Goal: Task Accomplishment & Management: Use online tool/utility

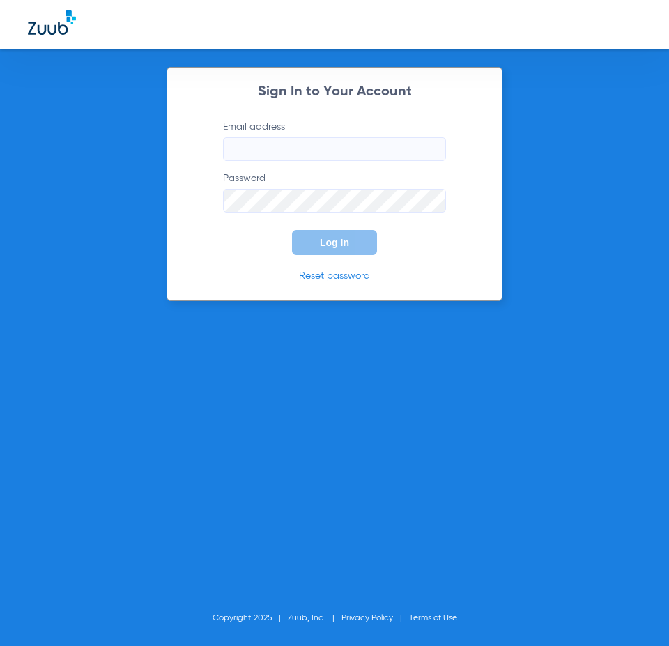
type input "[EMAIL_ADDRESS][DOMAIN_NAME]"
click at [319, 220] on form "Email address [EMAIL_ADDRESS][DOMAIN_NAME] Password Log In" at bounding box center [334, 187] width 265 height 135
click at [317, 245] on button "Log In" at bounding box center [334, 242] width 85 height 25
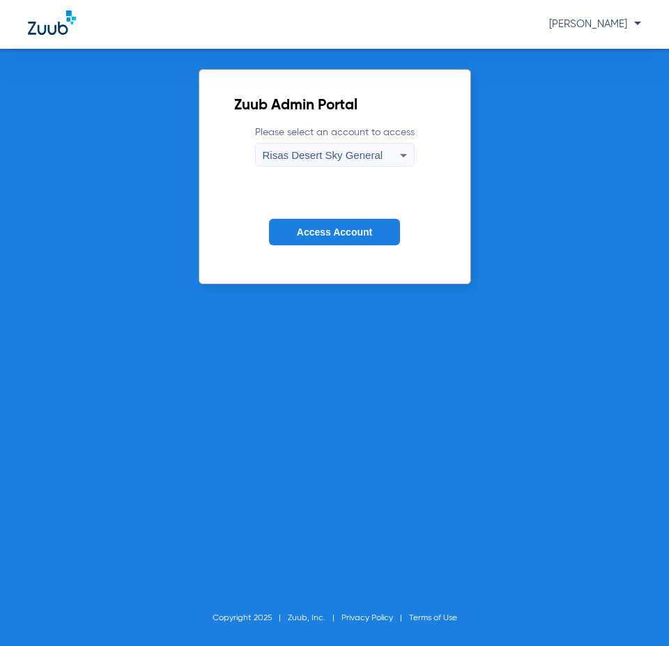
click at [339, 235] on span "Access Account" at bounding box center [334, 232] width 75 height 11
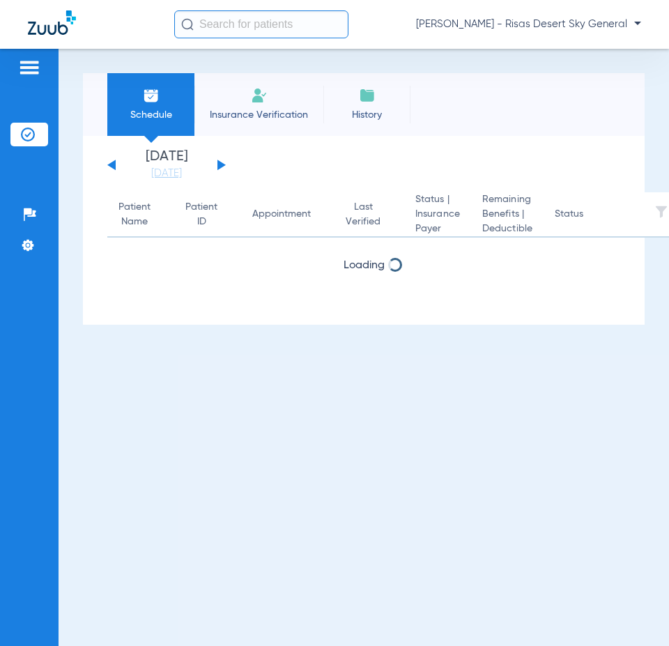
click at [219, 165] on button at bounding box center [222, 165] width 8 height 10
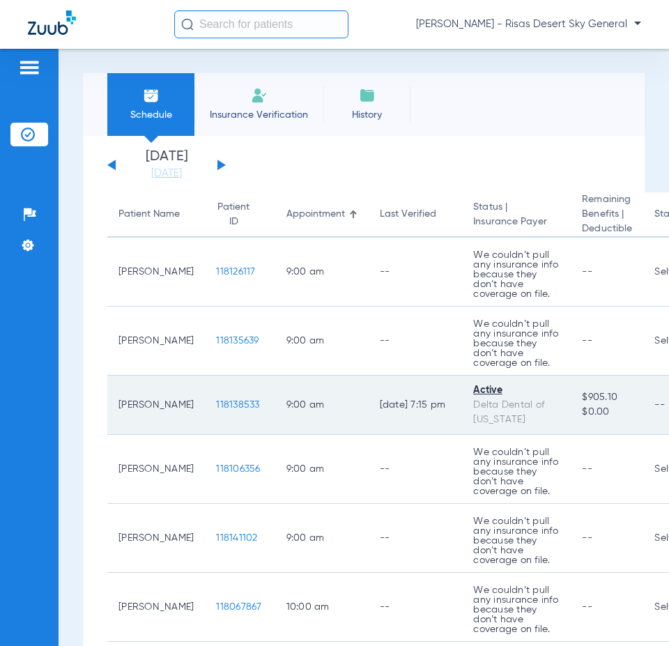
click at [217, 400] on span "118138533" at bounding box center [237, 405] width 43 height 10
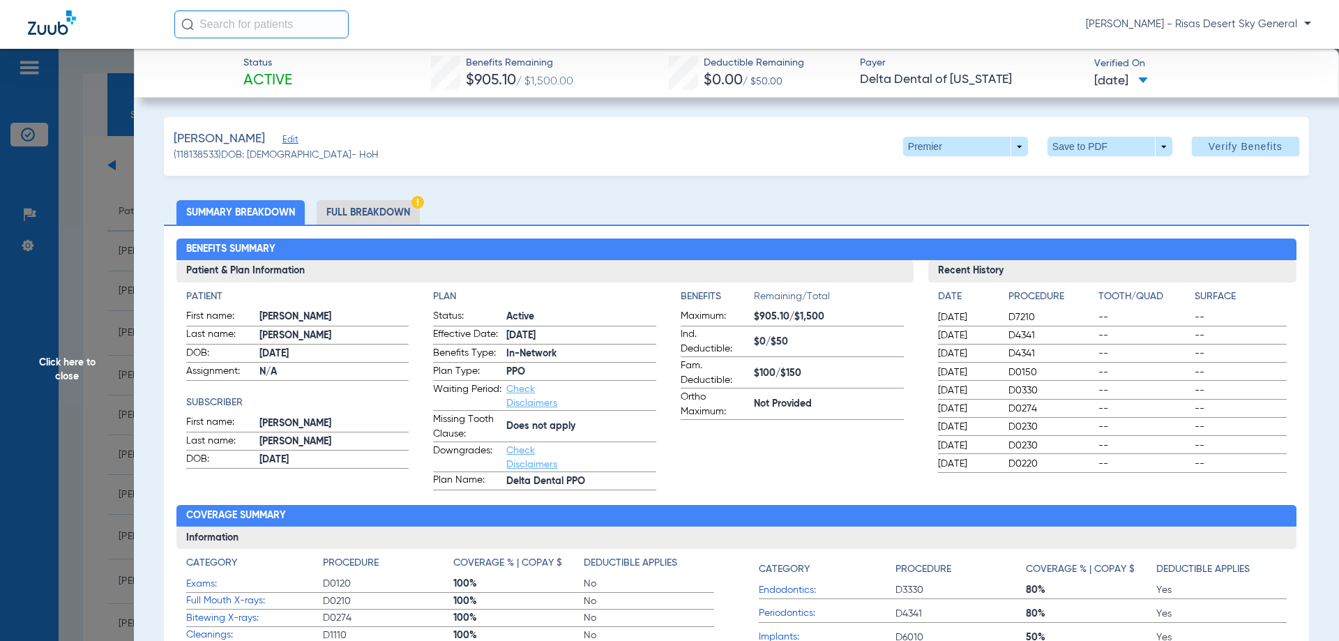
click at [669, 430] on app-benefits-information "Benefits Remaining/Total Maximum: $905.10/$1,500 Ind. Deductible: $0/$50 Fam. D…" at bounding box center [792, 389] width 223 height 201
click at [108, 176] on span "Click here to close" at bounding box center [67, 369] width 134 height 641
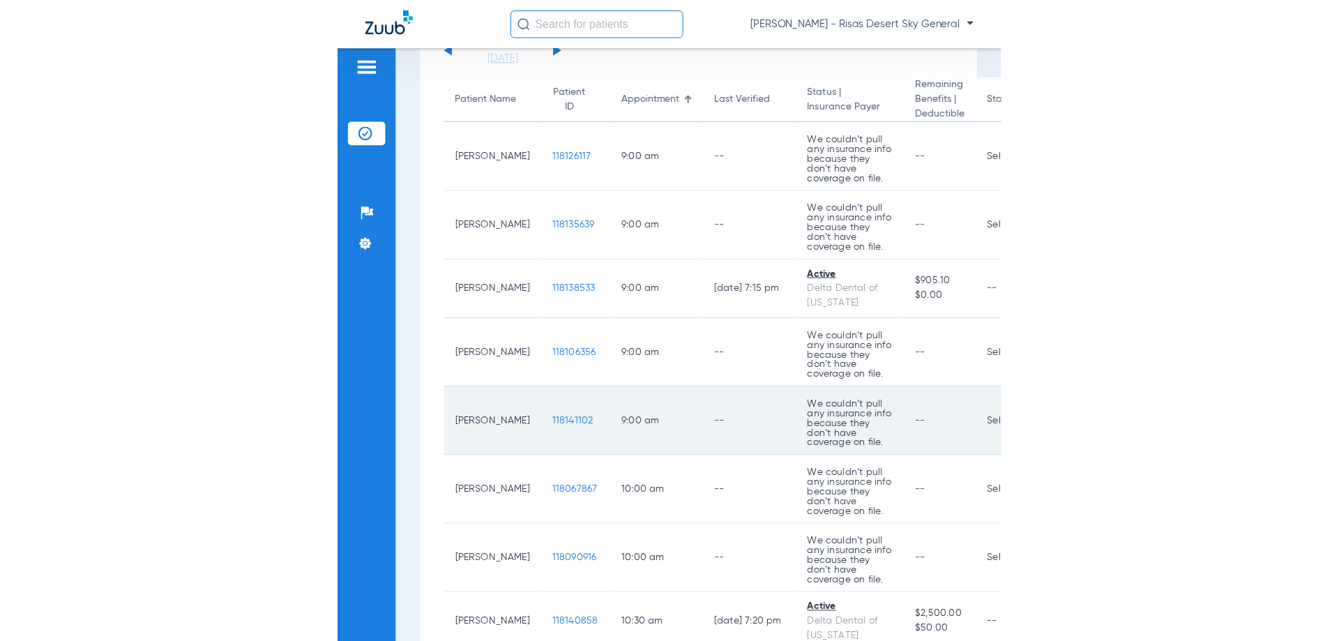
scroll to position [139, 0]
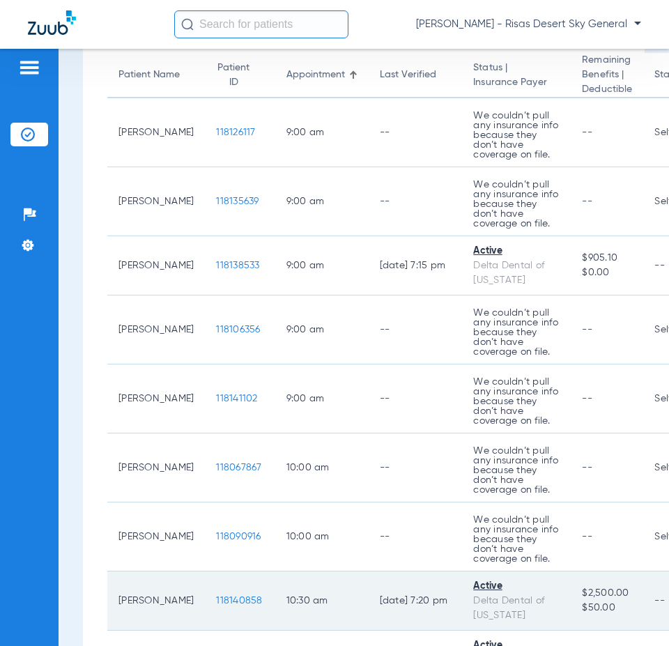
click at [216, 603] on span "118140858" at bounding box center [239, 601] width 46 height 10
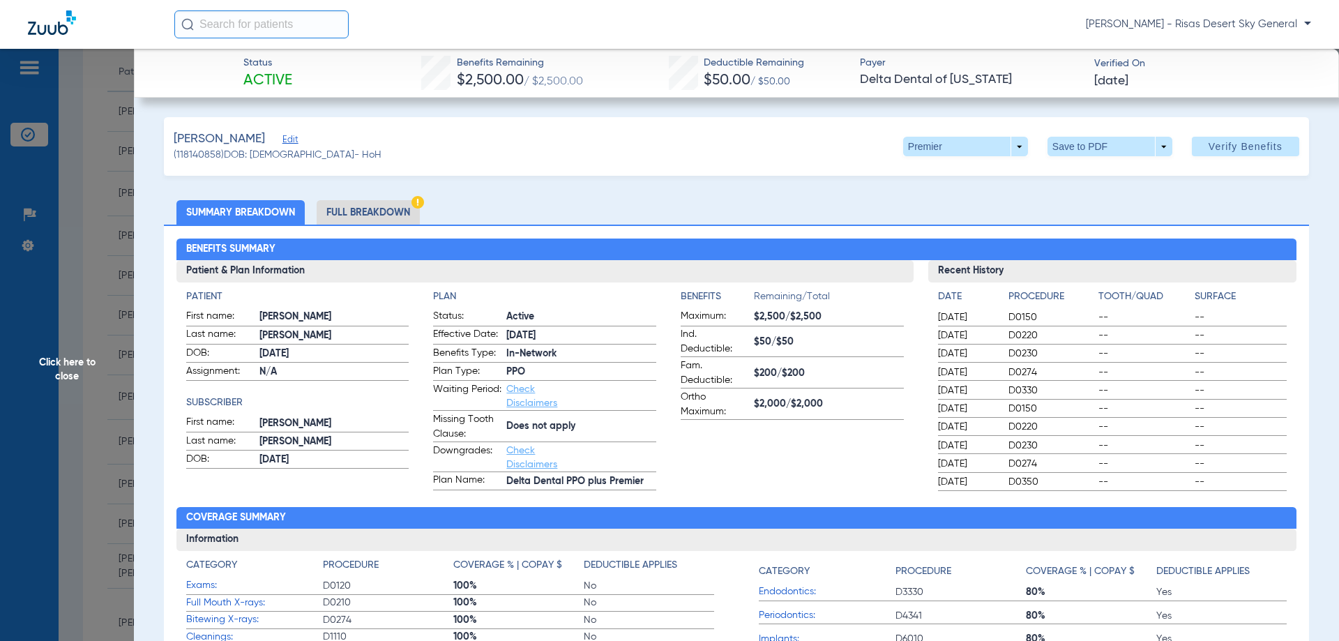
drag, startPoint x: 847, startPoint y: 149, endPoint x: 600, endPoint y: 153, distance: 247.6
click at [669, 149] on div "[PERSON_NAME] (118140858) DOB: [DEMOGRAPHIC_DATA] - HoH Premier arrow_drop_down…" at bounding box center [736, 146] width 1145 height 59
click at [91, 158] on span "Click here to close" at bounding box center [67, 369] width 134 height 641
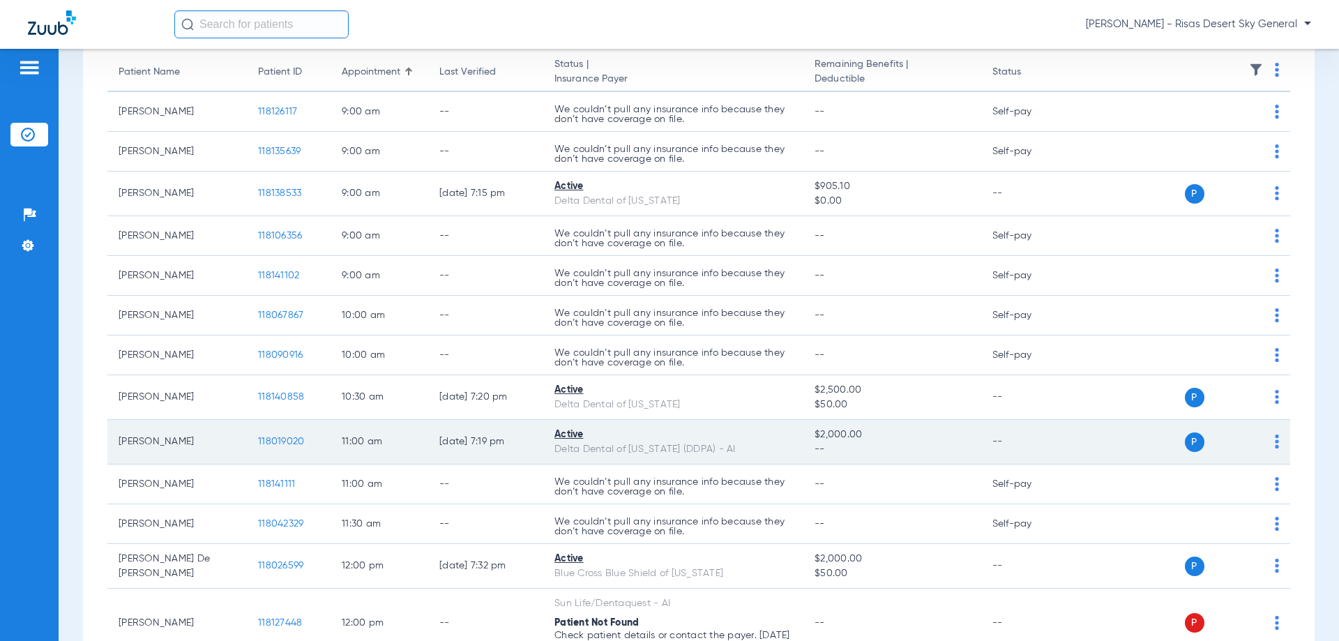
click at [288, 439] on span "118019020" at bounding box center [281, 442] width 46 height 10
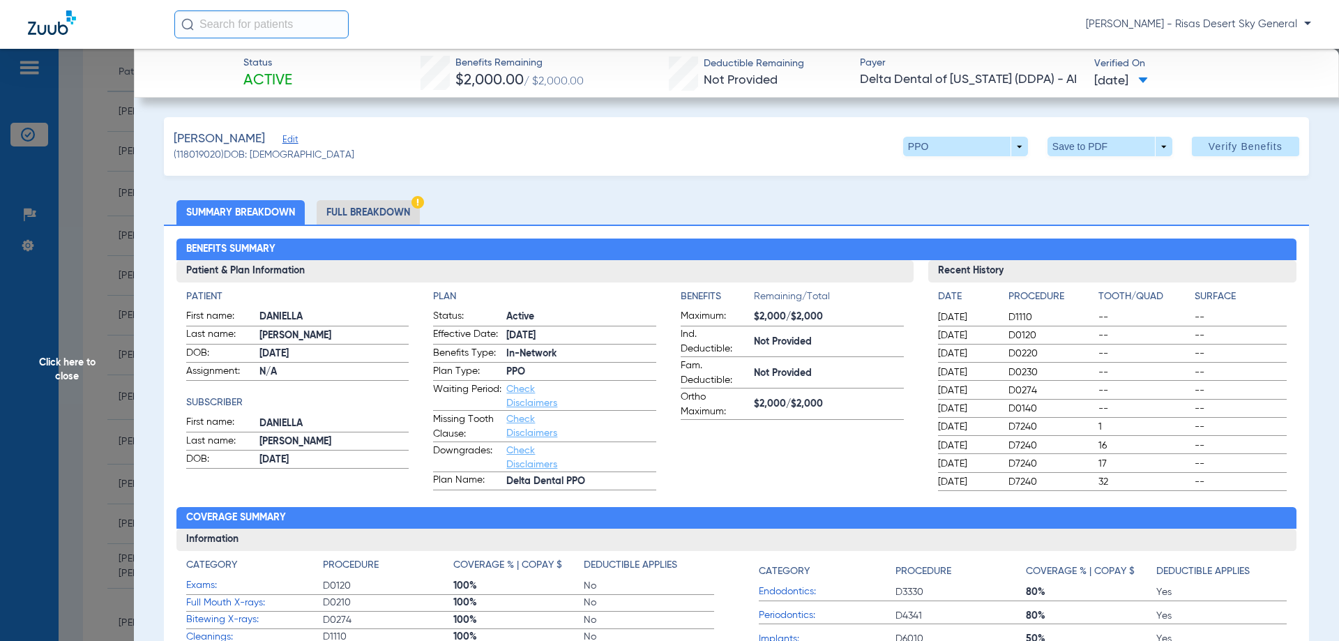
click at [669, 275] on h3 "Patient & Plan Information" at bounding box center [544, 271] width 737 height 22
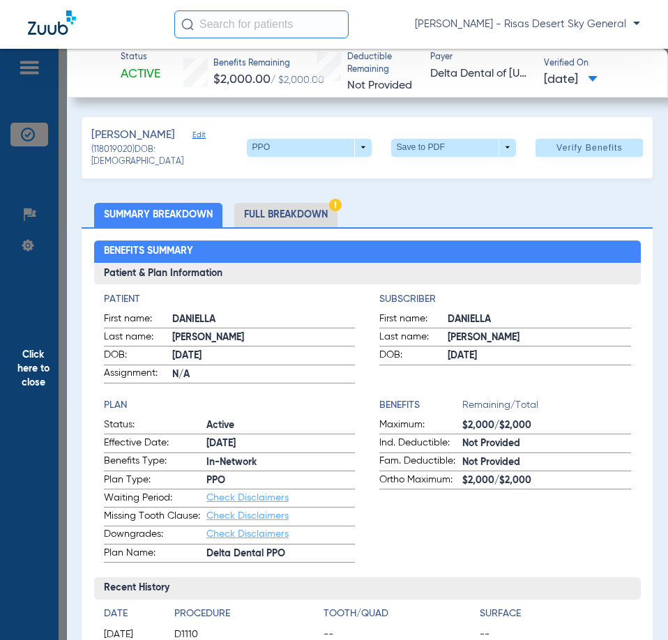
click at [273, 203] on li "Full Breakdown" at bounding box center [285, 215] width 103 height 24
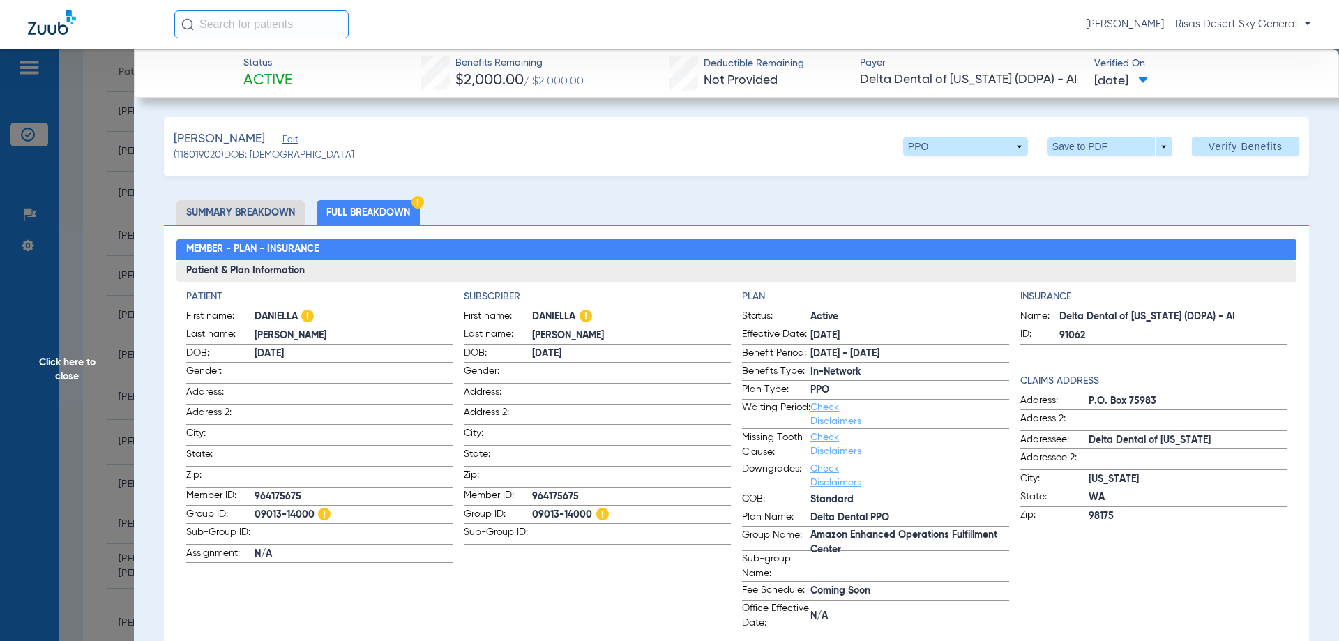
click at [48, 213] on span "Click here to close" at bounding box center [67, 369] width 134 height 641
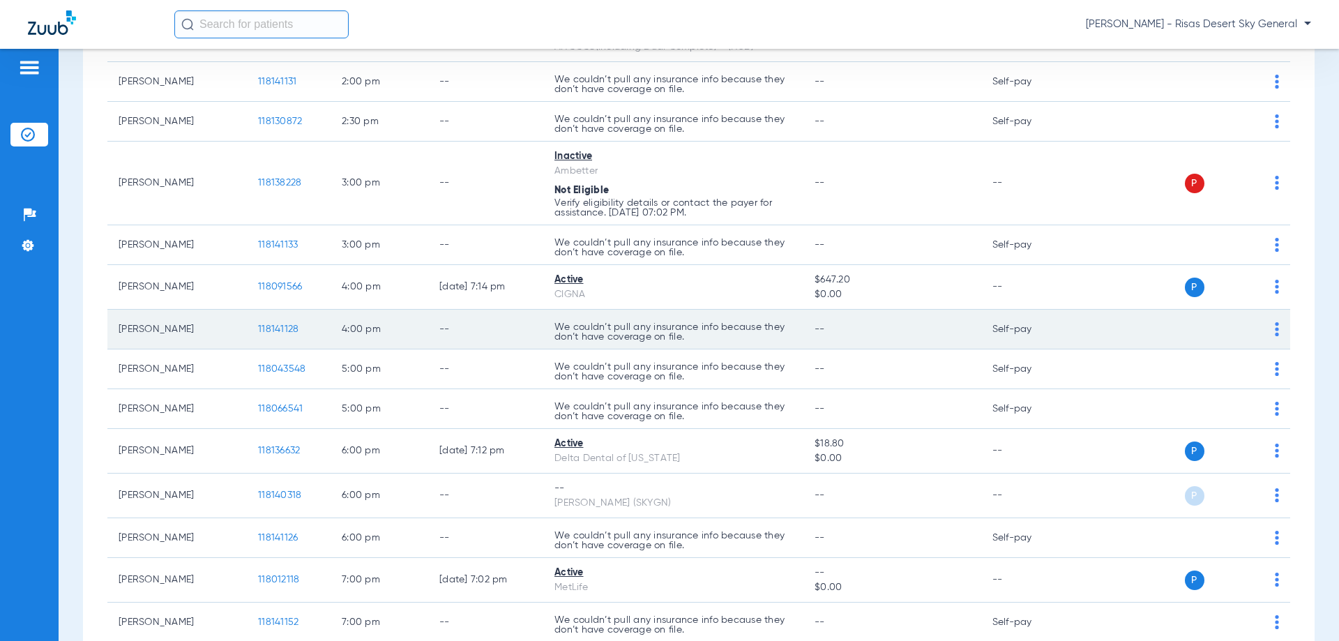
scroll to position [1116, 0]
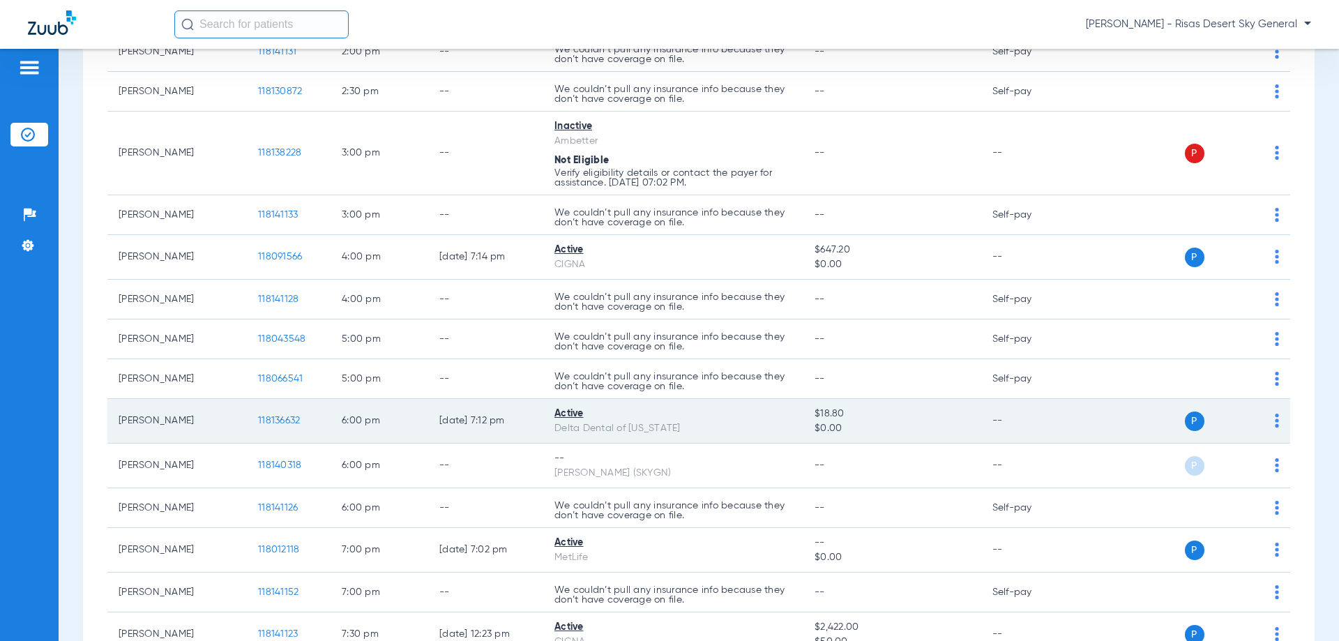
click at [277, 418] on span "118136632" at bounding box center [279, 421] width 42 height 10
